Goal: Task Accomplishment & Management: Complete application form

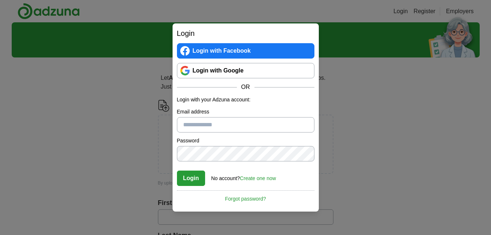
click at [196, 66] on link "Login with Google" at bounding box center [245, 70] width 137 height 15
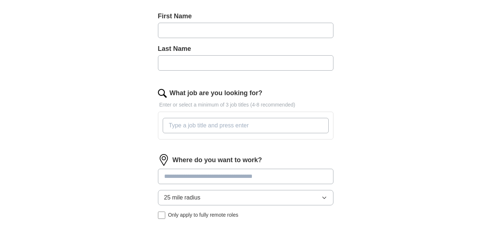
scroll to position [192, 0]
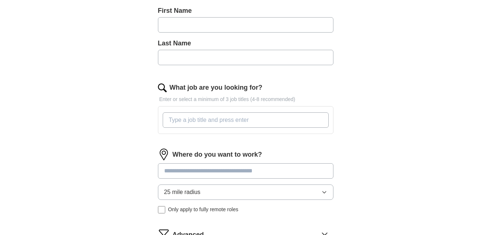
click at [247, 116] on input "What job are you looking for?" at bounding box center [246, 119] width 166 height 15
click at [326, 189] on div "Where do you want to work? 25 mile radius Only apply to fully remote roles" at bounding box center [245, 183] width 175 height 71
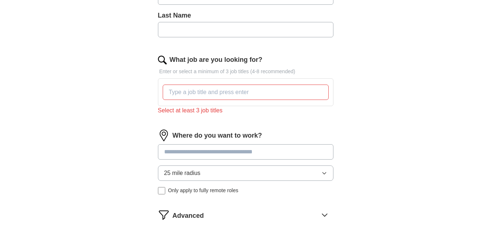
scroll to position [231, 0]
